Goal: Information Seeking & Learning: Understand process/instructions

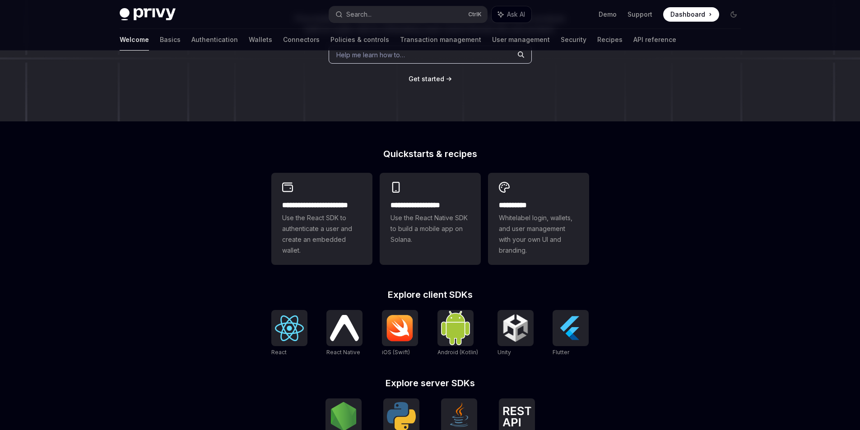
scroll to position [135, 0]
click at [526, 230] on span "Whitelabel login, wallets, and user management with your own UI and branding." at bounding box center [538, 233] width 79 height 43
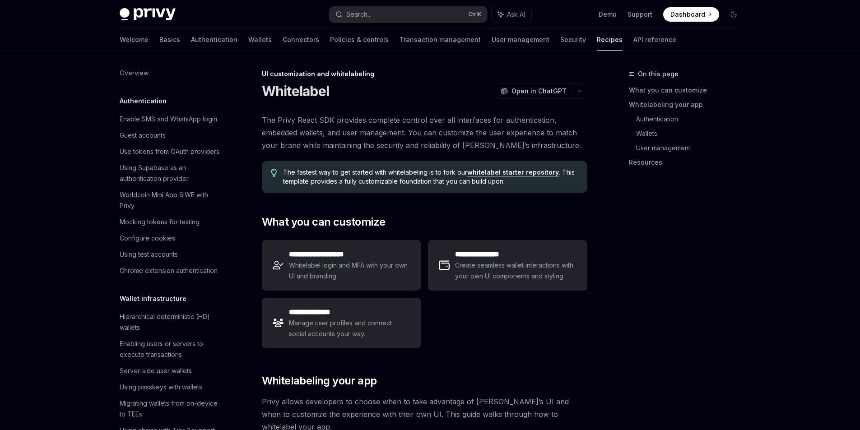
scroll to position [399, 0]
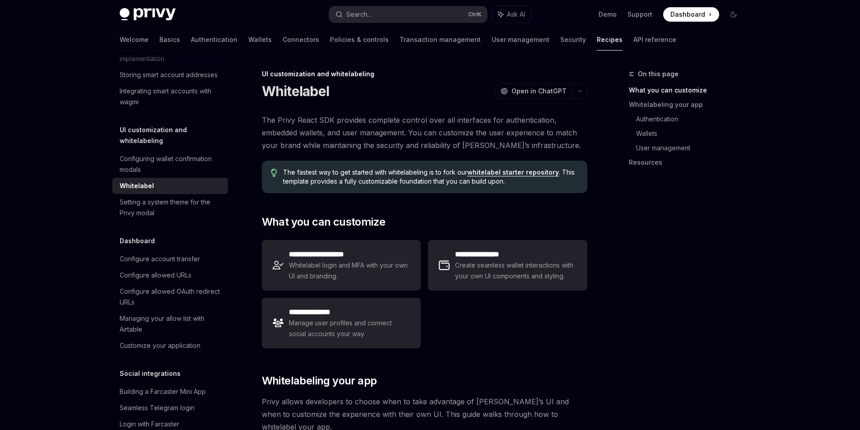
click at [560, 318] on div "**********" at bounding box center [424, 294] width 325 height 116
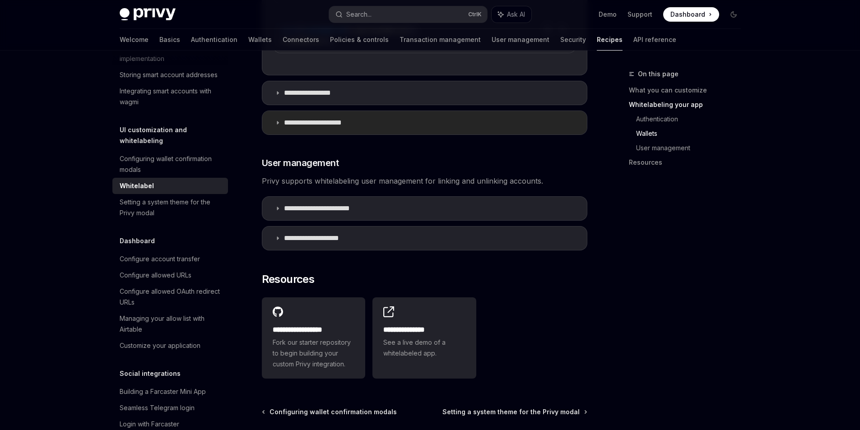
scroll to position [1098, 0]
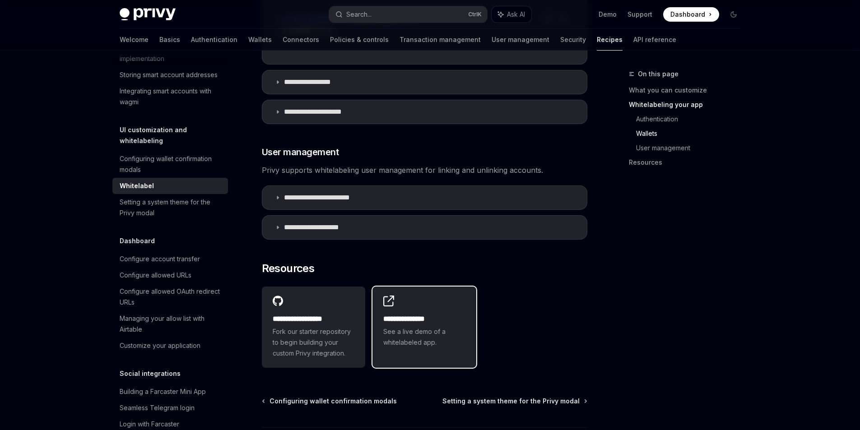
click at [444, 326] on span "See a live demo of a whitelabeled app." at bounding box center [424, 337] width 82 height 22
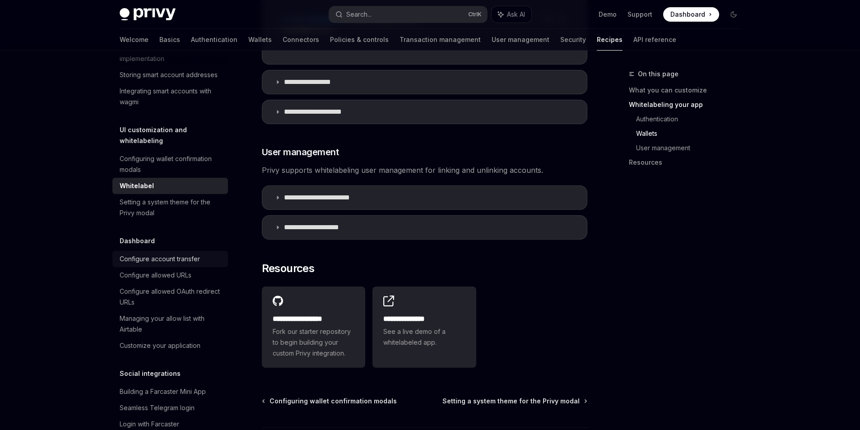
click at [176, 267] on link "Configure account transfer" at bounding box center [170, 259] width 116 height 16
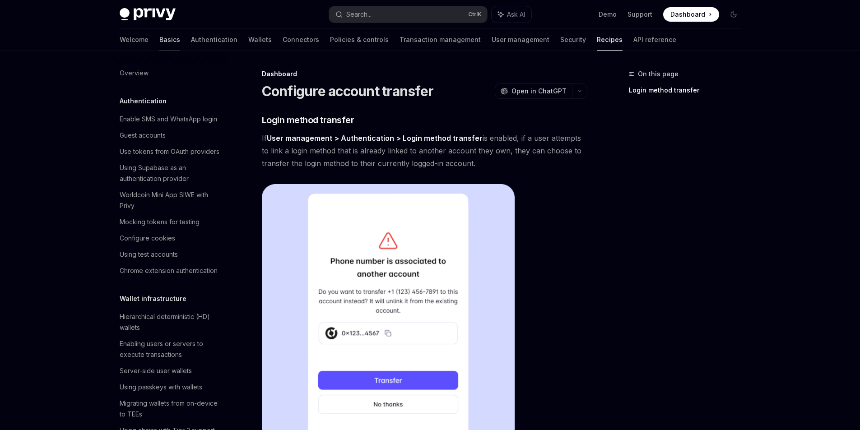
click at [159, 40] on link "Basics" at bounding box center [169, 40] width 21 height 22
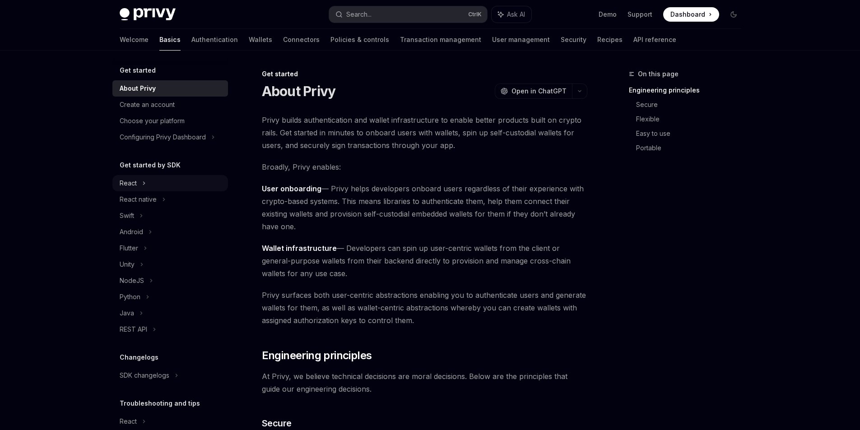
click at [136, 184] on div "React" at bounding box center [128, 183] width 17 height 11
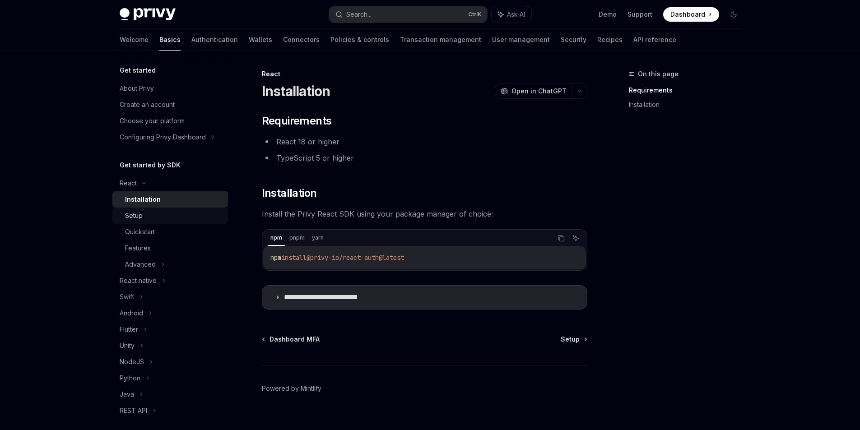
click at [151, 216] on div "Setup" at bounding box center [173, 215] width 97 height 11
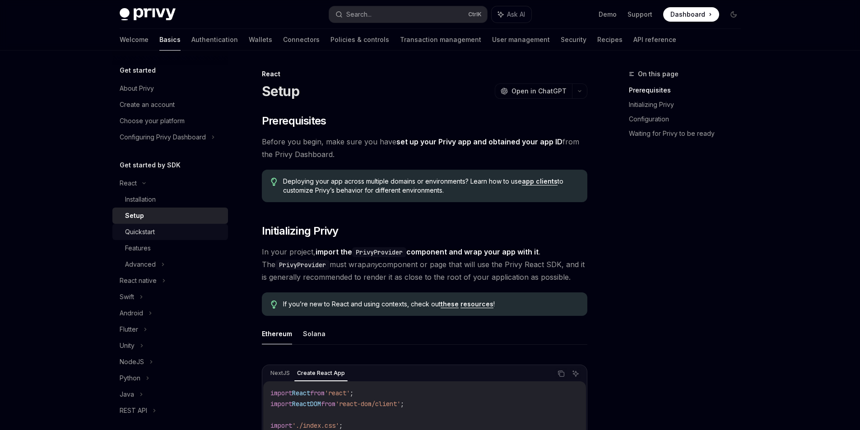
click at [148, 232] on div "Quickstart" at bounding box center [140, 231] width 30 height 11
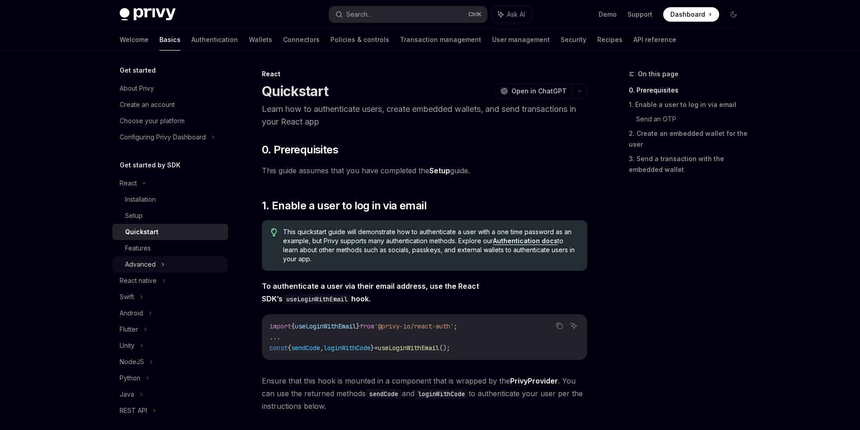
drag, startPoint x: 149, startPoint y: 258, endPoint x: 143, endPoint y: 257, distance: 5.6
click at [148, 258] on div "Advanced" at bounding box center [170, 264] width 116 height 16
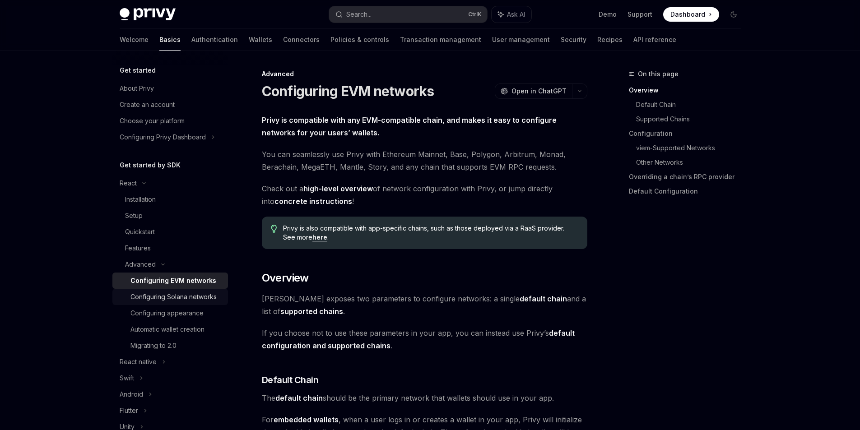
click at [153, 299] on div "Configuring Solana networks" at bounding box center [173, 296] width 86 height 11
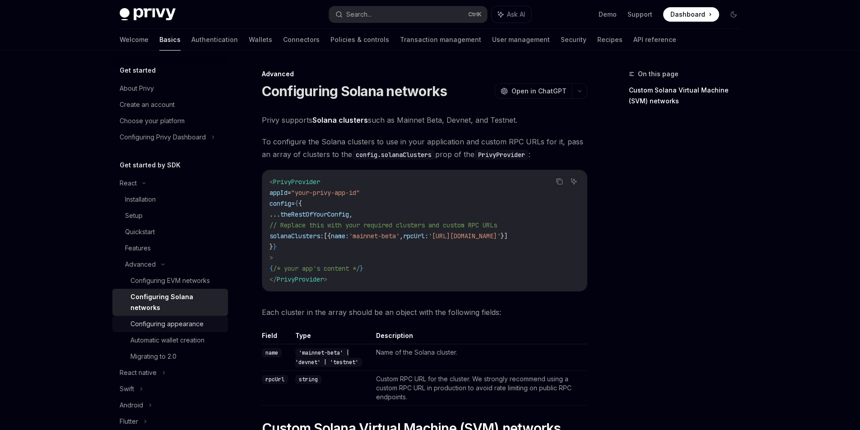
click at [153, 328] on div "Configuring appearance" at bounding box center [166, 324] width 73 height 11
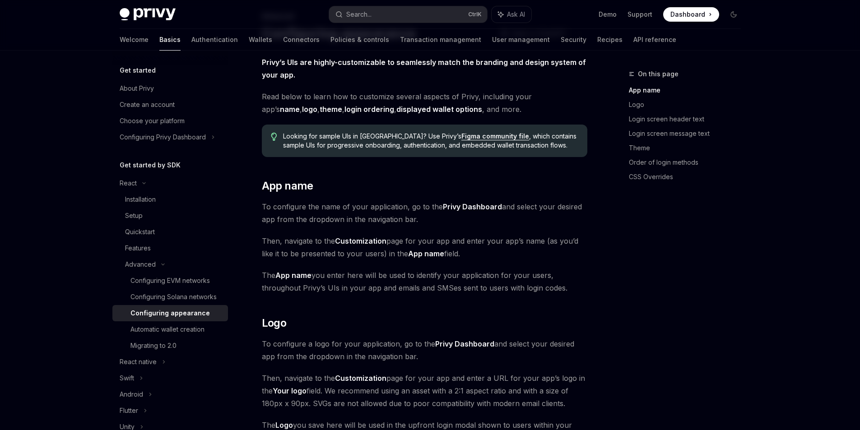
scroll to position [45, 0]
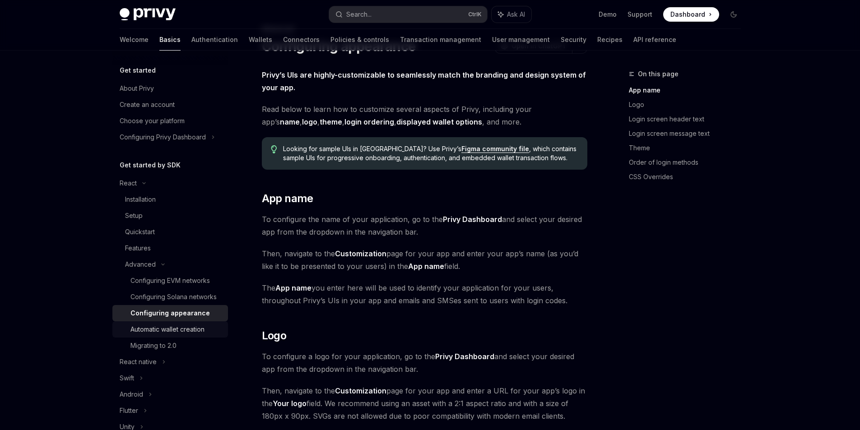
click at [165, 335] on div "Automatic wallet creation" at bounding box center [167, 329] width 74 height 11
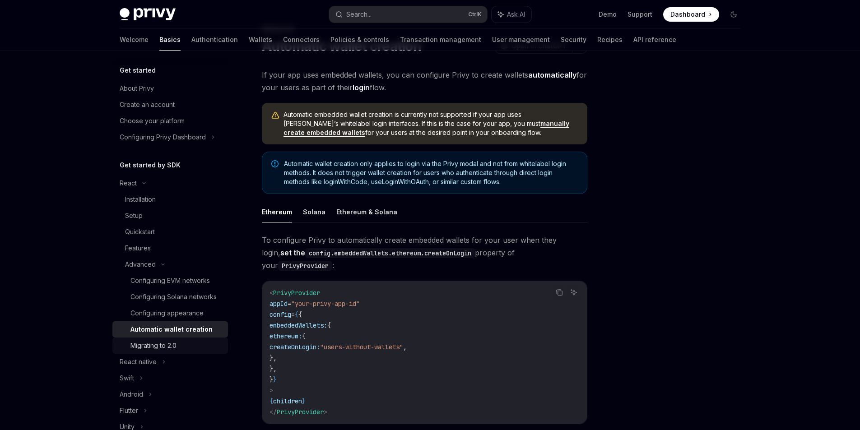
click at [178, 351] on div "Migrating to 2.0" at bounding box center [176, 345] width 92 height 11
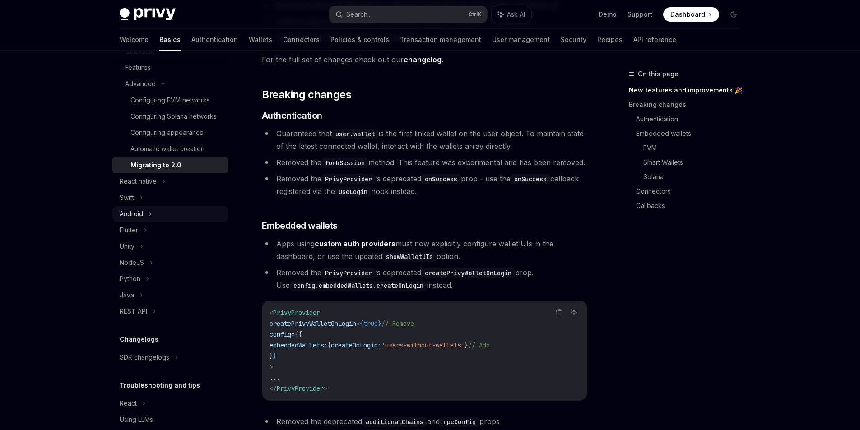
scroll to position [223, 0]
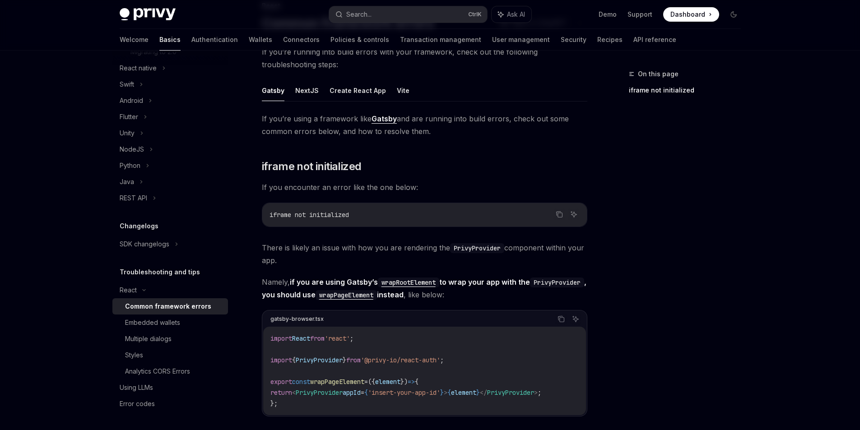
scroll to position [90, 0]
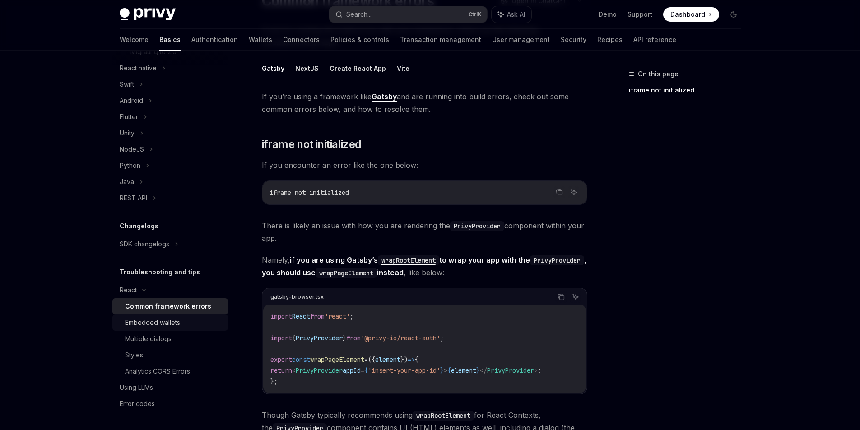
click at [165, 319] on div "Embedded wallets" at bounding box center [152, 322] width 55 height 11
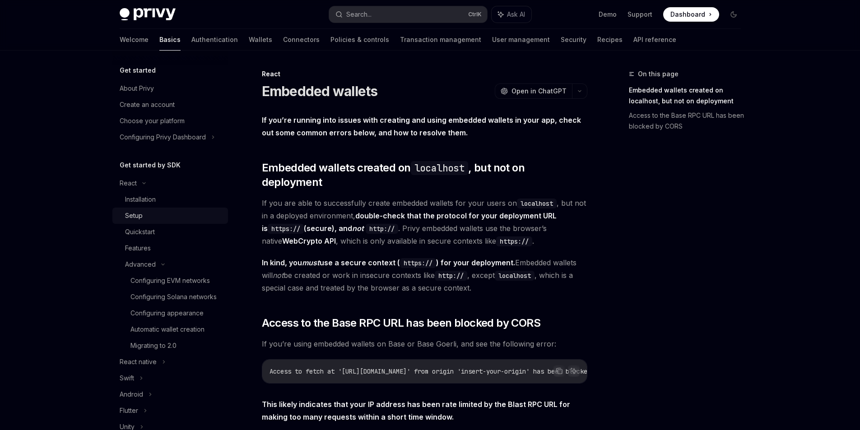
click at [166, 214] on div "Setup" at bounding box center [173, 215] width 97 height 11
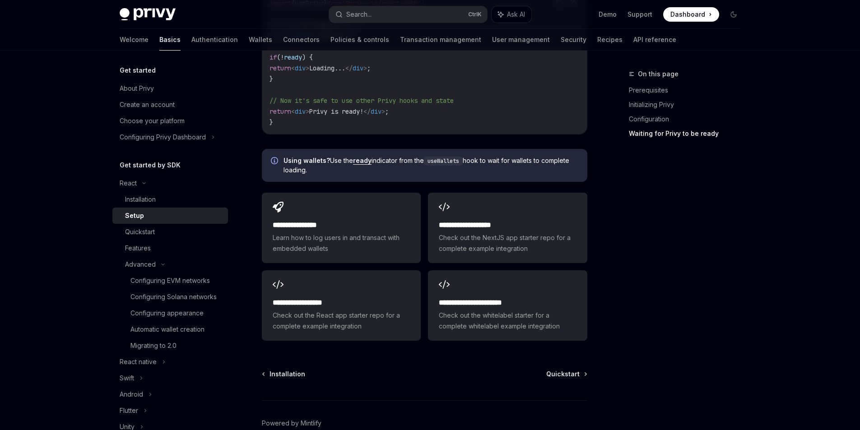
scroll to position [1173, 0]
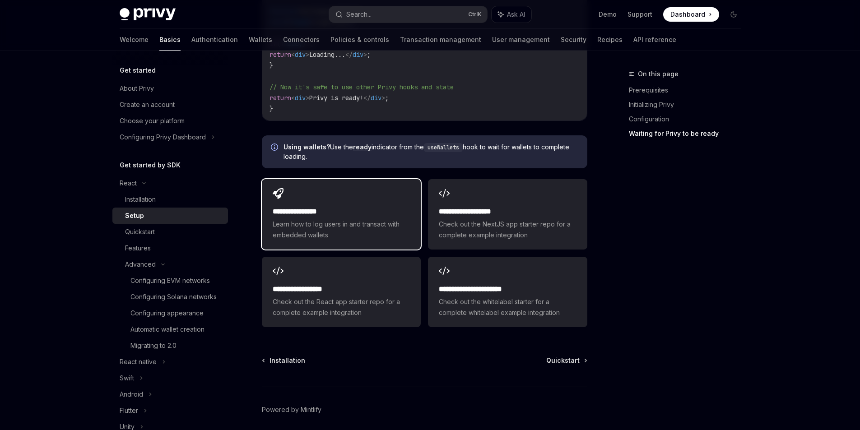
click at [337, 206] on h2 "**********" at bounding box center [341, 211] width 137 height 11
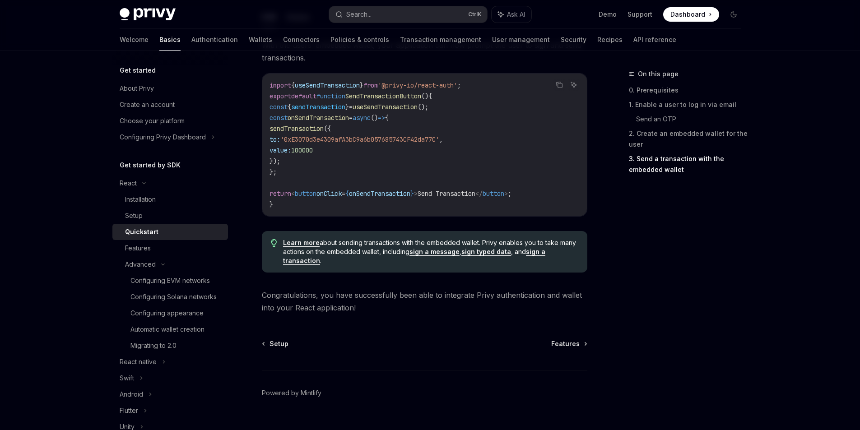
scroll to position [879, 0]
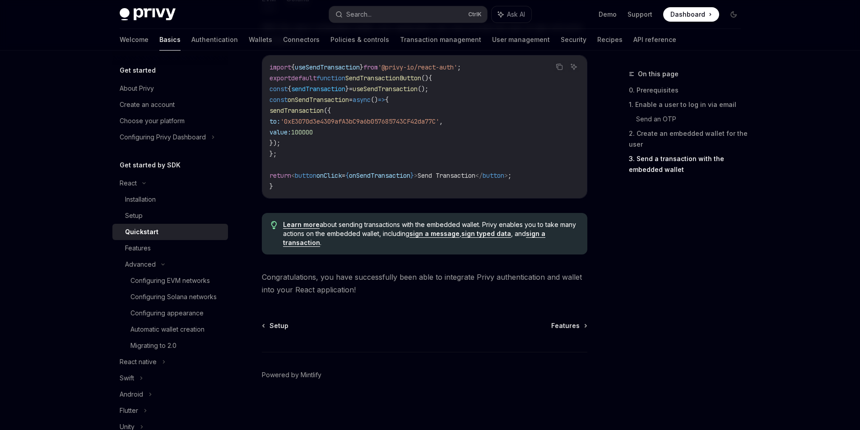
click at [536, 235] on link "sign a transaction" at bounding box center [414, 238] width 262 height 17
type textarea "*"
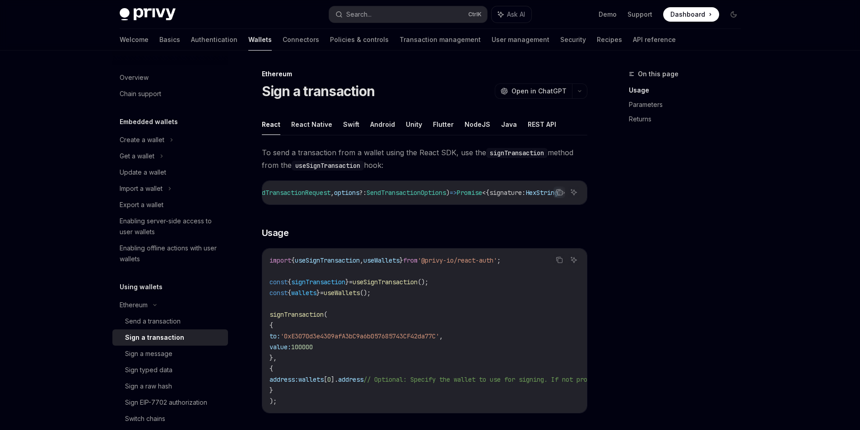
scroll to position [0, 171]
drag, startPoint x: 468, startPoint y: 203, endPoint x: 385, endPoint y: 203, distance: 83.0
click at [385, 203] on div "signTransaction : ( input : UnsignedTransactionRequest , options ?: SendTransac…" at bounding box center [424, 192] width 324 height 23
click at [456, 232] on h3 "​ Usage" at bounding box center [424, 232] width 325 height 13
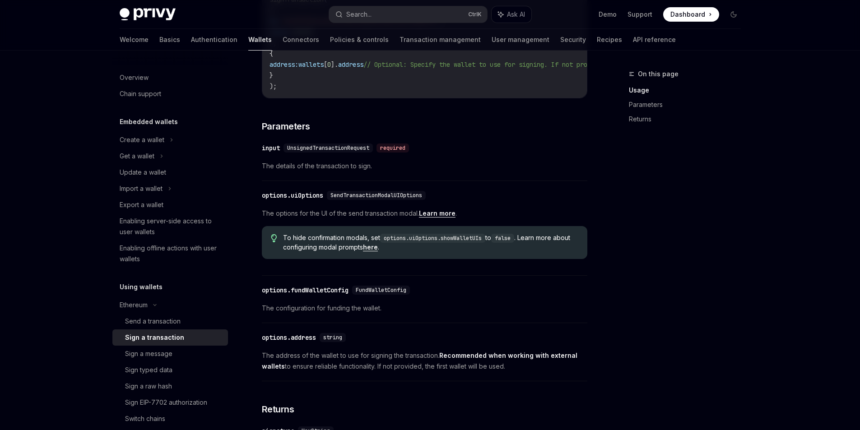
scroll to position [316, 0]
click at [296, 294] on div "options.fundWalletConfig" at bounding box center [305, 289] width 87 height 9
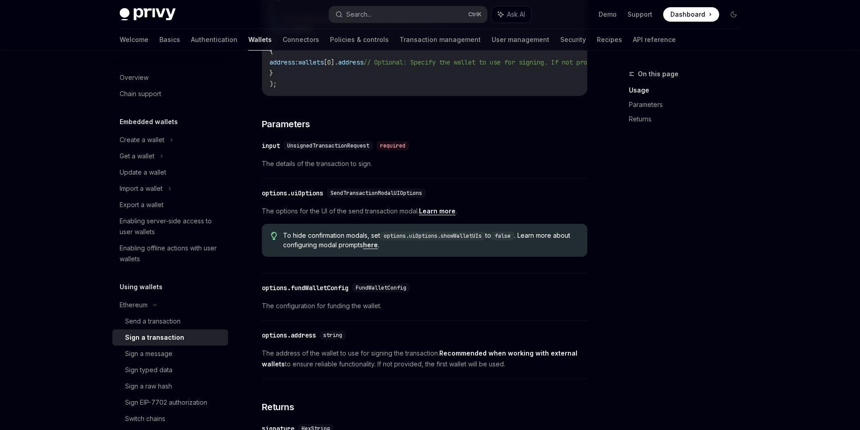
scroll to position [314, 0]
